Goal: Task Accomplishment & Management: Use online tool/utility

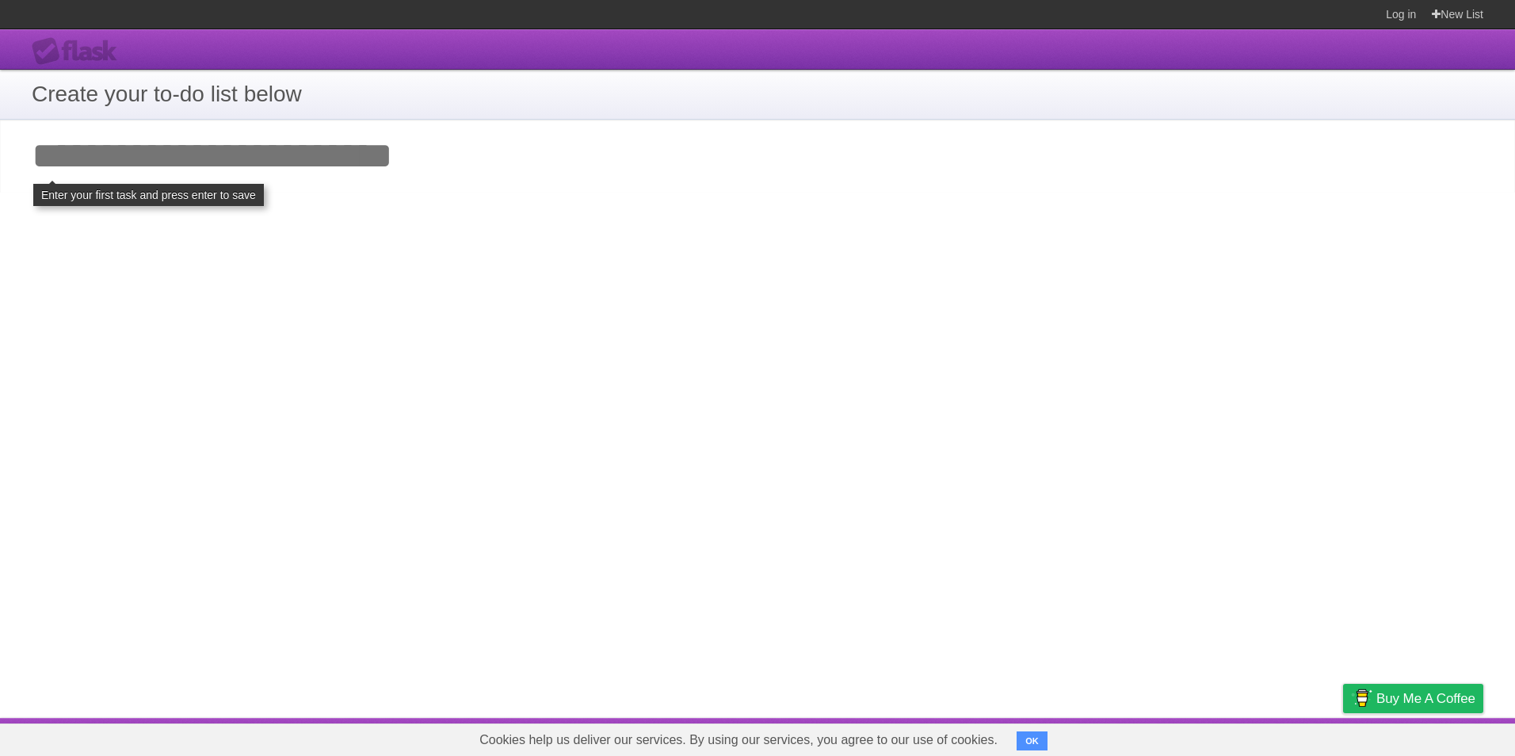
click at [486, 175] on input "Add your first task" at bounding box center [757, 156] width 1515 height 73
type input "********"
click input "**********" at bounding box center [0, 0] width 0 height 0
